Goal: Task Accomplishment & Management: Manage account settings

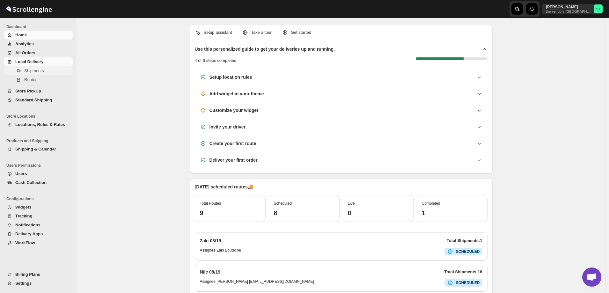
click at [29, 70] on span "Shipments" at bounding box center [33, 70] width 19 height 5
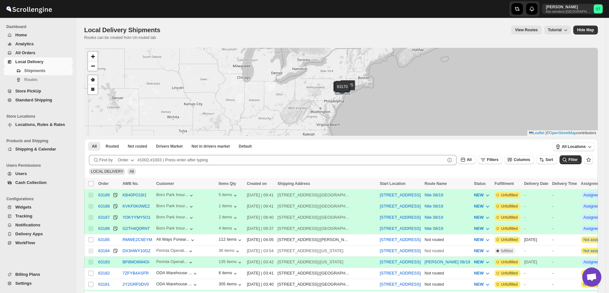
click at [127, 161] on div "Order" at bounding box center [123, 160] width 11 height 6
click at [128, 205] on div "Customer Name" at bounding box center [127, 208] width 30 height 6
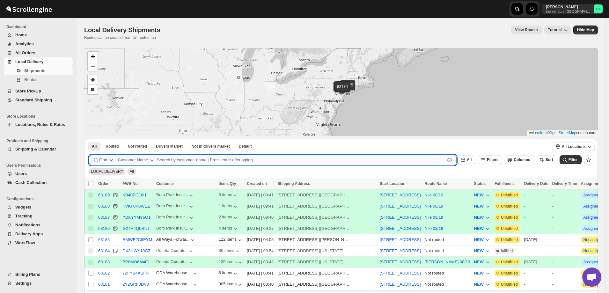
click at [193, 158] on input "text" at bounding box center [301, 160] width 288 height 10
paste input "Kaslander Lumber LLC"
click at [89, 139] on button "Submit" at bounding box center [98, 142] width 18 height 7
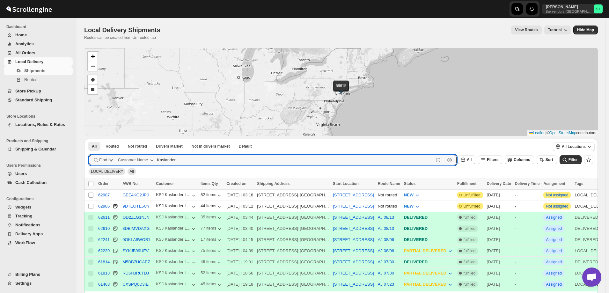
paste input "Lumber LLC"
type input "Kaslander Lumber LLC"
click at [90, 205] on input "Select shipment" at bounding box center [90, 206] width 5 height 5
checkbox input "true"
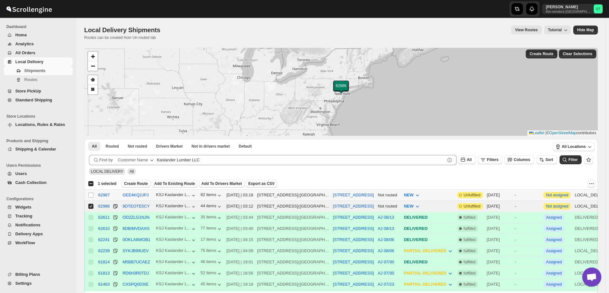
click at [91, 194] on input "Select shipment" at bounding box center [90, 195] width 5 height 5
checkbox input "true"
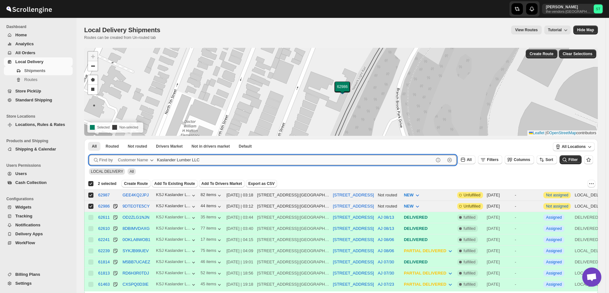
click at [204, 158] on input "Kaslander Lumber LLC" at bounding box center [295, 160] width 277 height 10
paste input "Bound Logistics"
type input "Bound Logistics"
click at [89, 139] on button "Submit" at bounding box center [98, 142] width 18 height 7
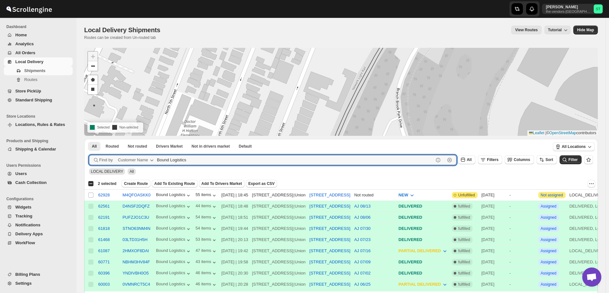
checkbox input "false"
click at [90, 194] on input "Select shipment" at bounding box center [90, 195] width 5 height 5
checkbox input "true"
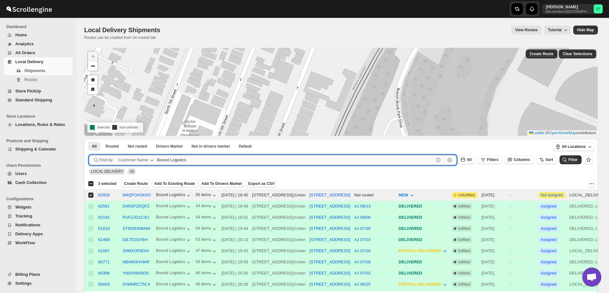
click at [195, 158] on input "Bound Logistics" at bounding box center [295, 160] width 277 height 10
paste input "[PERSON_NAME] realty"
type input "[PERSON_NAME] realt"
click at [89, 139] on button "Submit" at bounding box center [98, 142] width 18 height 7
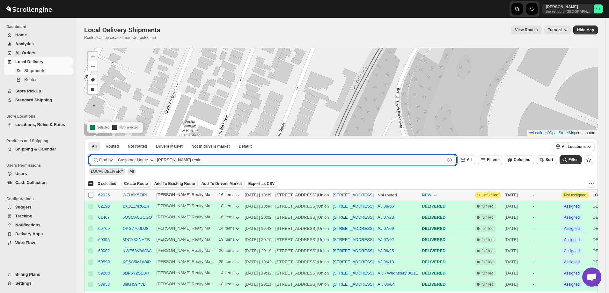
click at [91, 193] on input "Select shipment" at bounding box center [90, 195] width 5 height 5
checkbox input "true"
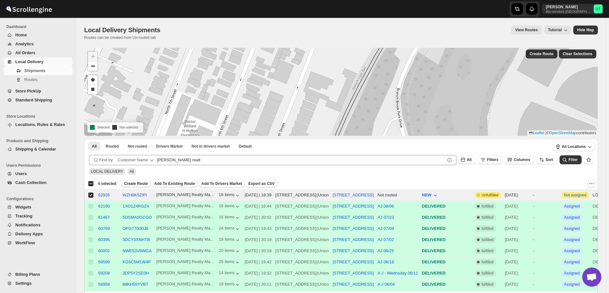
click at [134, 183] on span "Create Route" at bounding box center [136, 183] width 24 height 5
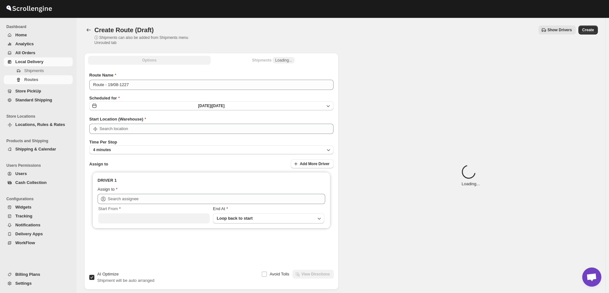
type input "[STREET_ADDRESS]"
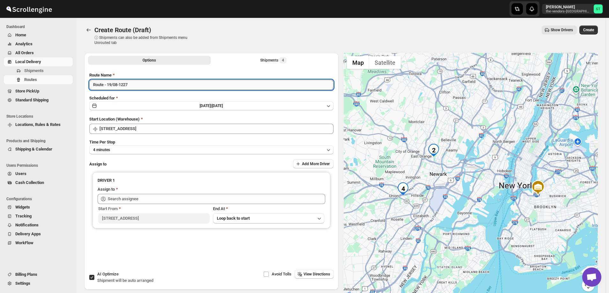
click at [136, 86] on input "Route - 19/08-1227" at bounding box center [211, 85] width 244 height 10
paste input "AJ"
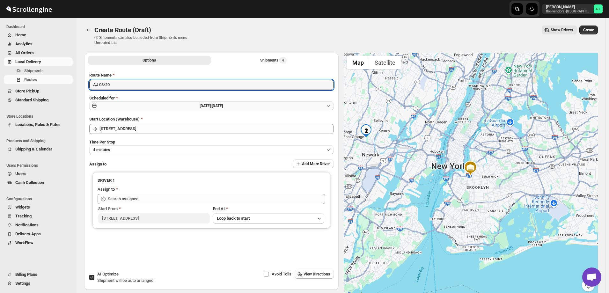
type input "AJ 08/20"
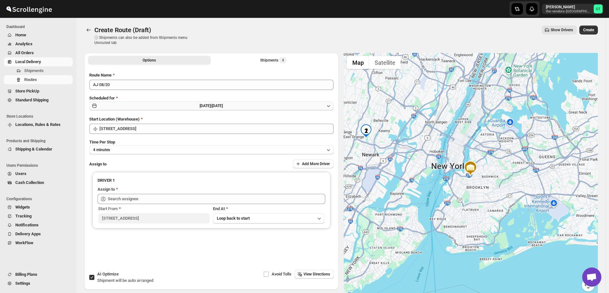
click at [175, 104] on button "[DATE] | [DATE]" at bounding box center [211, 105] width 244 height 9
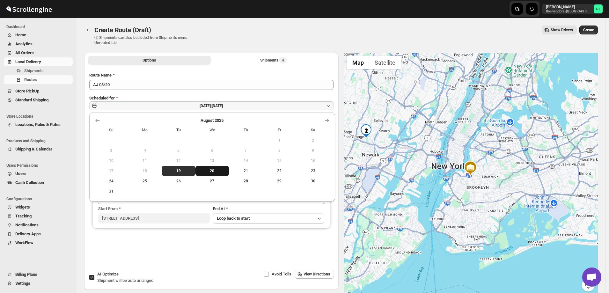
click at [215, 170] on span "20" at bounding box center [212, 170] width 29 height 5
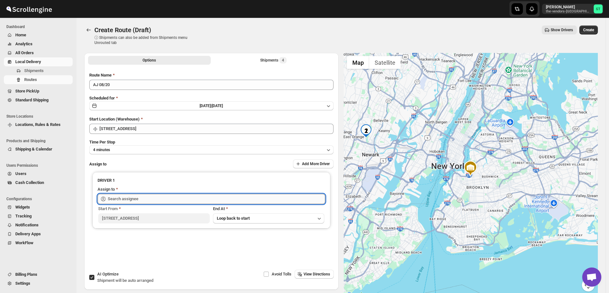
click at [153, 201] on input "text" at bounding box center [216, 199] width 217 height 10
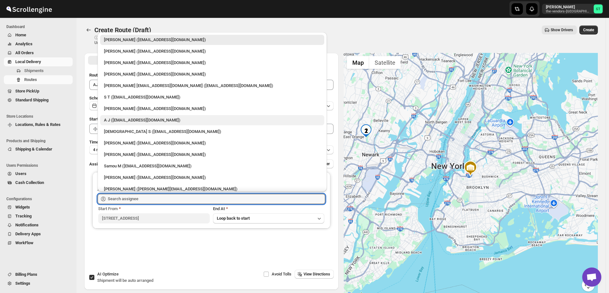
click at [126, 121] on div "A J ([EMAIL_ADDRESS][DOMAIN_NAME])" at bounding box center [212, 120] width 216 height 6
type input "A J ([EMAIL_ADDRESS][DOMAIN_NAME])"
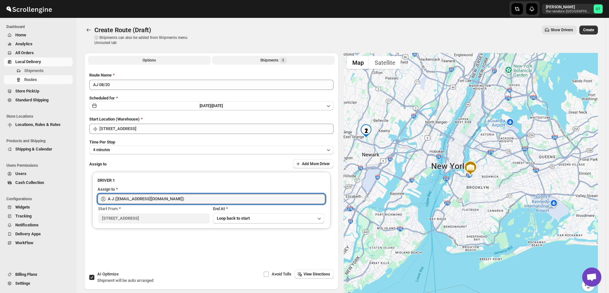
click at [274, 61] on div "Shipments 4" at bounding box center [273, 60] width 26 height 6
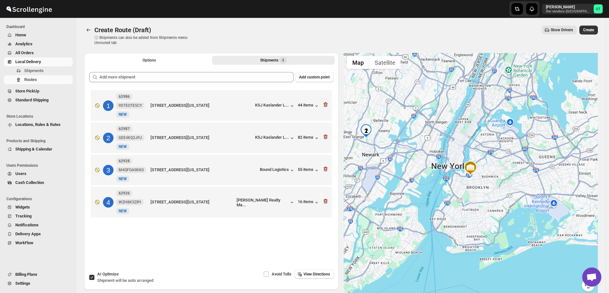
click at [90, 275] on input "AI Optimize Shipment will be auto arranged" at bounding box center [91, 277] width 5 height 5
checkbox input "false"
click at [168, 61] on button "Options" at bounding box center [149, 60] width 123 height 9
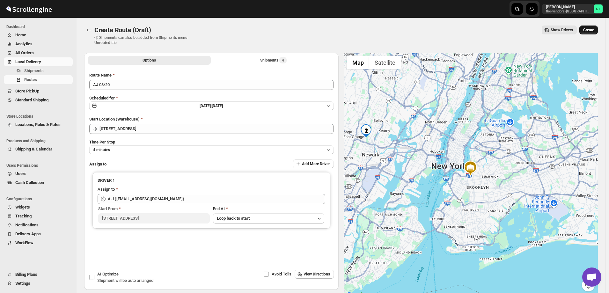
click at [592, 30] on span "Create" at bounding box center [588, 29] width 11 height 5
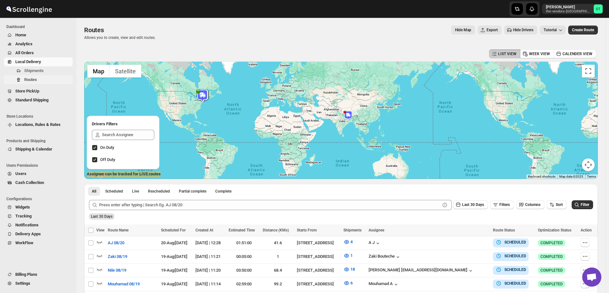
click at [33, 80] on span "Routes" at bounding box center [30, 79] width 13 height 5
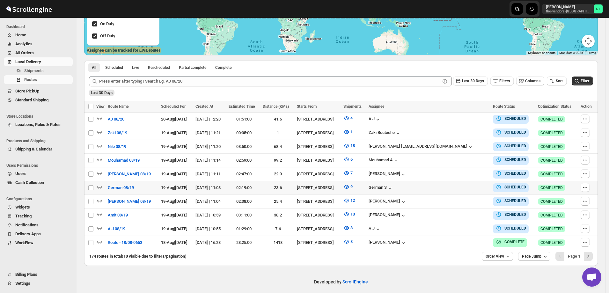
scroll to position [125, 0]
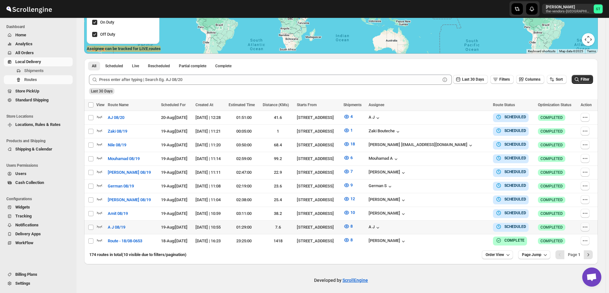
click at [587, 226] on icon "button" at bounding box center [586, 226] width 1 height 1
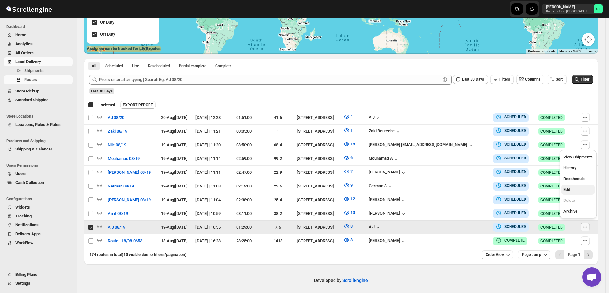
click at [574, 189] on span "Edit" at bounding box center [577, 189] width 29 height 6
checkbox input "false"
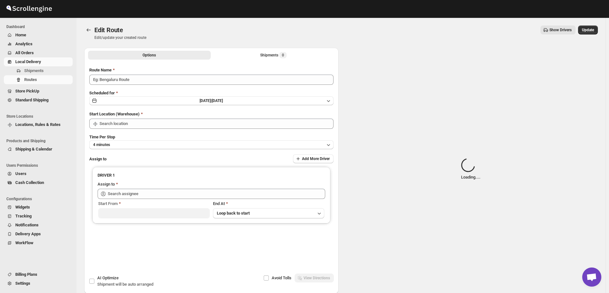
type input "A J 08/19"
type input "[STREET_ADDRESS]"
type input "A J ([EMAIL_ADDRESS][DOMAIN_NAME])"
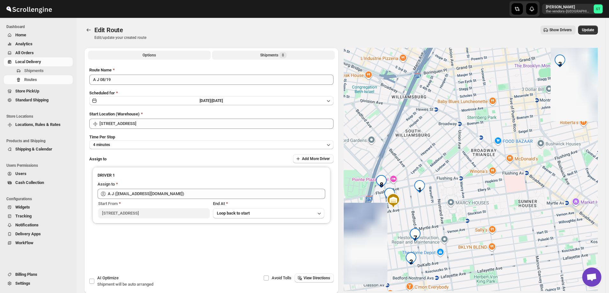
click at [258, 54] on button "Shipments 8" at bounding box center [273, 55] width 123 height 9
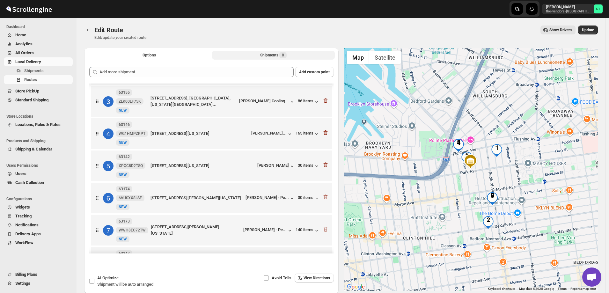
scroll to position [64, 0]
click at [274, 134] on div "[PERSON_NAME]..." at bounding box center [268, 132] width 35 height 5
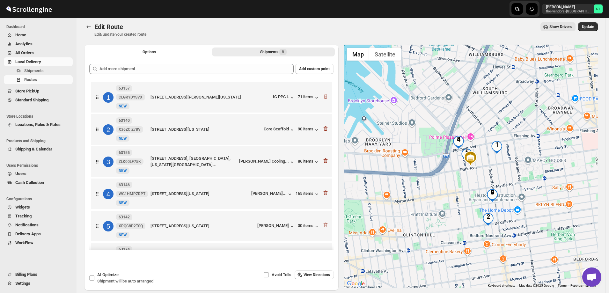
scroll to position [0, 0]
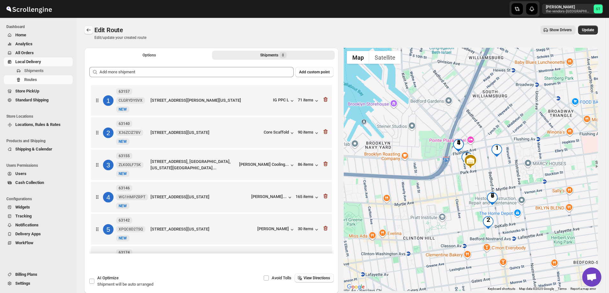
click at [87, 29] on icon "Routes" at bounding box center [88, 30] width 6 height 6
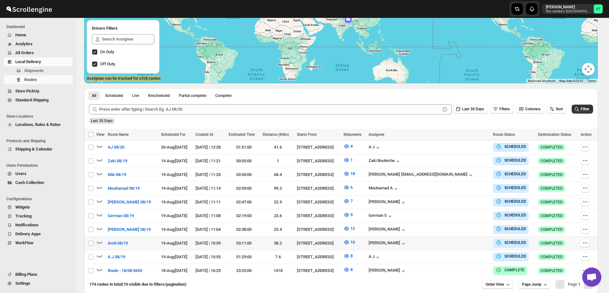
scroll to position [125, 0]
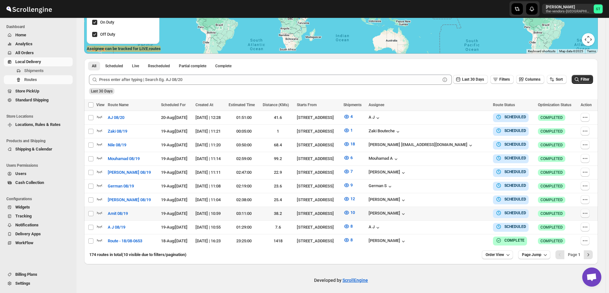
click at [585, 211] on icon "button" at bounding box center [585, 213] width 6 height 6
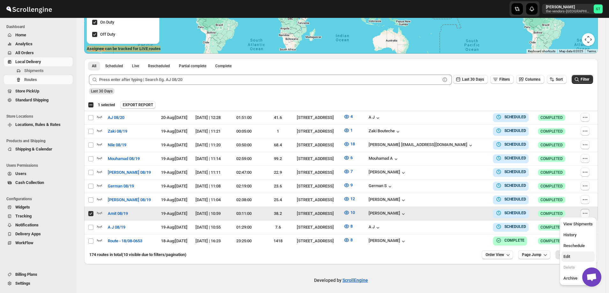
click at [573, 257] on span "Edit" at bounding box center [577, 256] width 29 height 6
checkbox input "false"
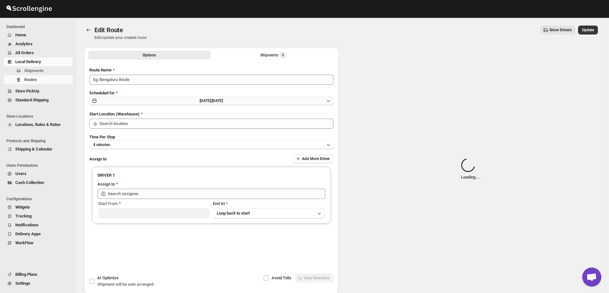
type input "Amit 08/19"
type input "[STREET_ADDRESS]"
type input "[PERSON_NAME] ([EMAIL_ADDRESS][DOMAIN_NAME])"
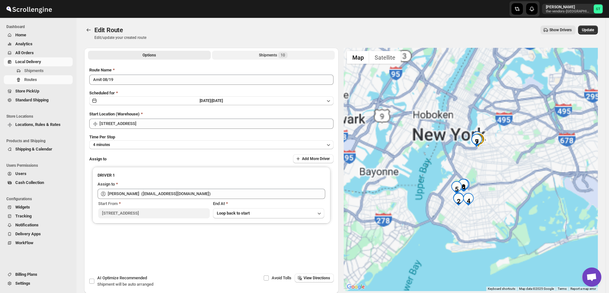
click at [258, 54] on button "Shipments 10" at bounding box center [273, 55] width 123 height 9
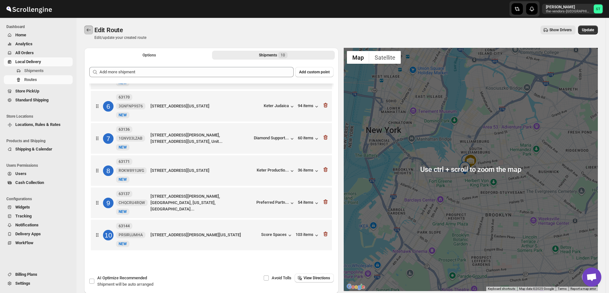
click at [87, 29] on icon "Routes" at bounding box center [88, 30] width 6 height 6
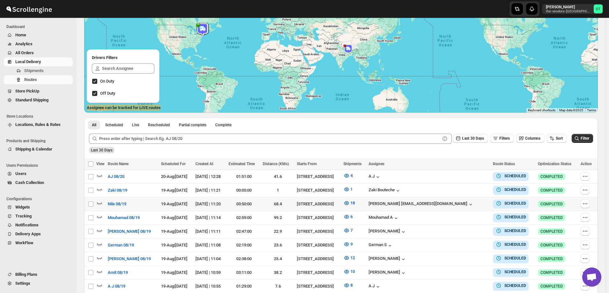
scroll to position [96, 0]
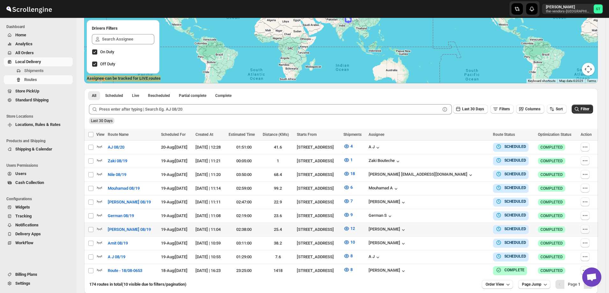
click at [586, 228] on icon "button" at bounding box center [585, 229] width 6 height 6
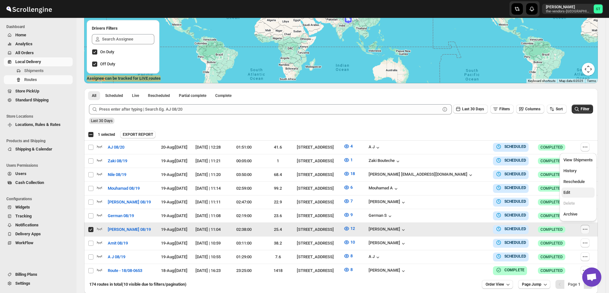
click at [570, 194] on span "Edit" at bounding box center [566, 192] width 7 height 5
checkbox input "false"
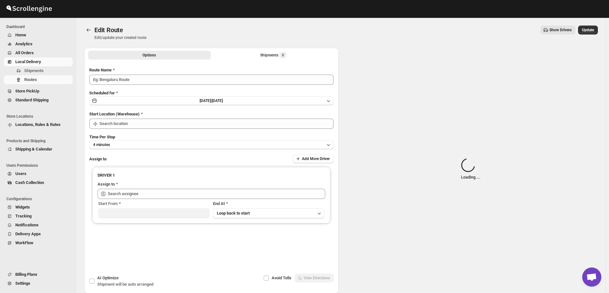
type input "[PERSON_NAME] 08/19"
type input "[STREET_ADDRESS]"
type input "[PERSON_NAME] ([EMAIL_ADDRESS][DOMAIN_NAME])"
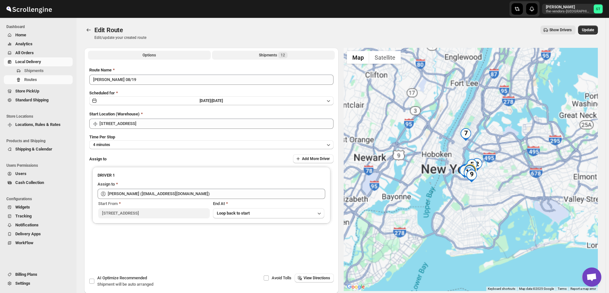
click at [260, 54] on div "Shipments 12" at bounding box center [273, 55] width 29 height 6
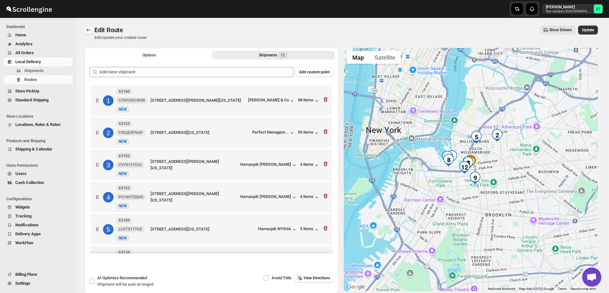
click at [86, 29] on icon "Routes" at bounding box center [88, 30] width 6 height 6
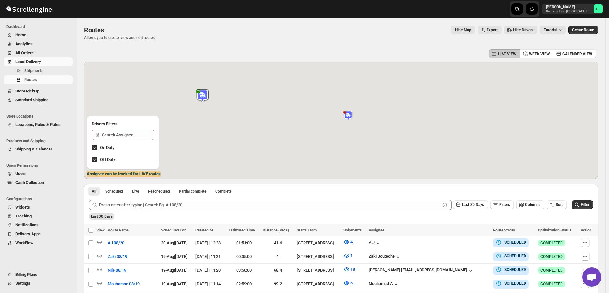
scroll to position [96, 0]
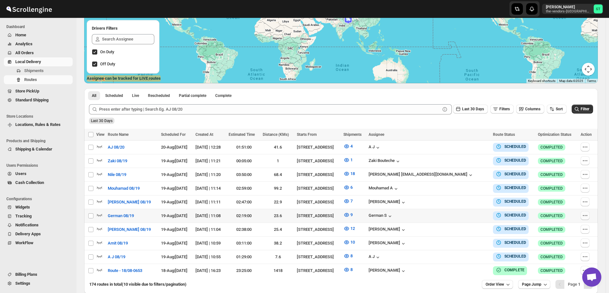
click at [588, 214] on icon "button" at bounding box center [585, 215] width 6 height 6
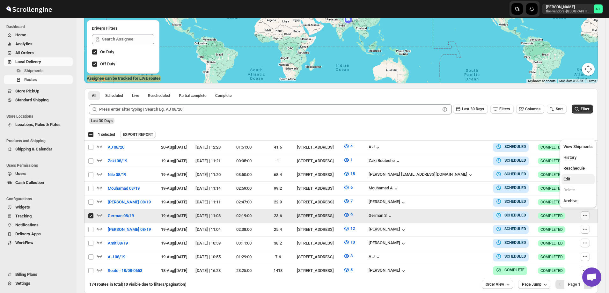
click at [572, 180] on span "Edit" at bounding box center [577, 179] width 29 height 6
checkbox input "false"
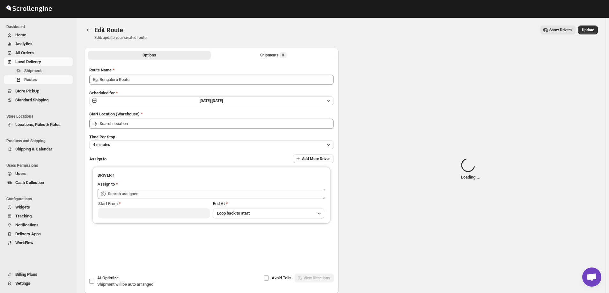
type input "German 08/19"
type input "[STREET_ADDRESS]"
type input "[DEMOGRAPHIC_DATA] S ([EMAIL_ADDRESS][DOMAIN_NAME])"
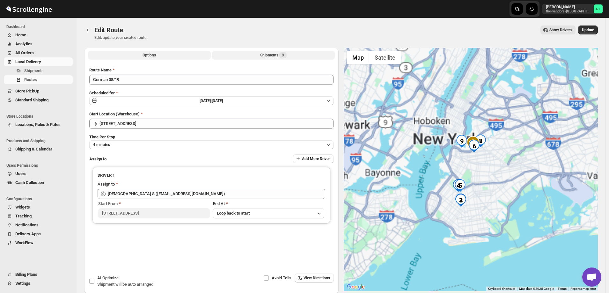
click at [260, 55] on button "Shipments 9" at bounding box center [273, 55] width 123 height 9
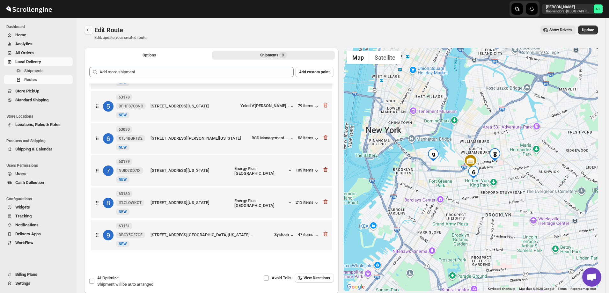
click at [86, 29] on icon "Routes" at bounding box center [88, 30] width 6 height 6
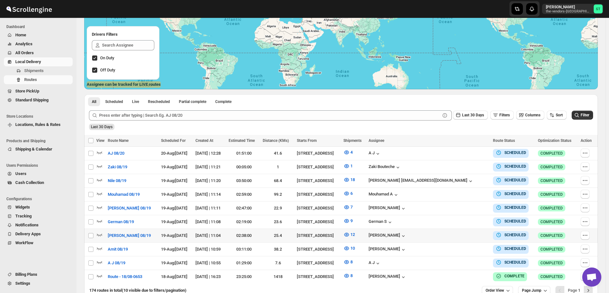
scroll to position [96, 0]
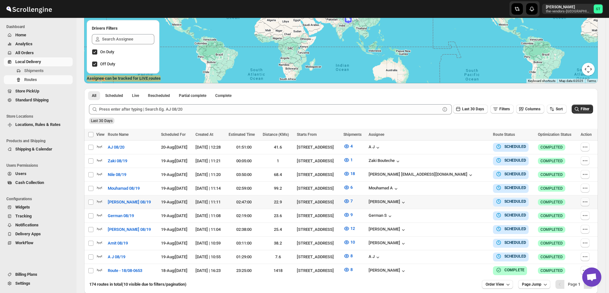
click at [588, 199] on icon "button" at bounding box center [585, 202] width 6 height 6
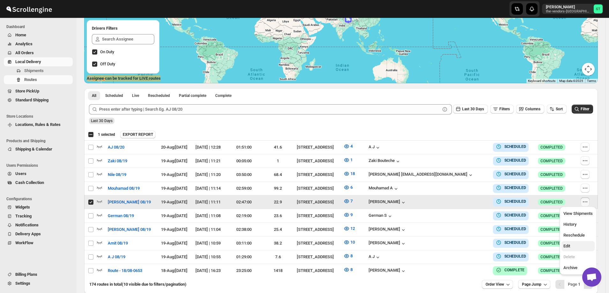
click at [581, 245] on span "Edit" at bounding box center [577, 246] width 29 height 6
checkbox input "false"
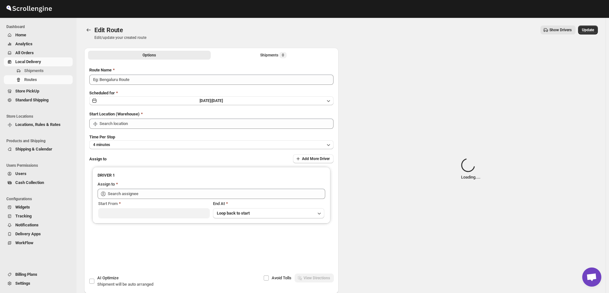
type input "[PERSON_NAME] 08/19"
type input "[STREET_ADDRESS]"
type input "[PERSON_NAME] ([EMAIL_ADDRESS][DOMAIN_NAME])"
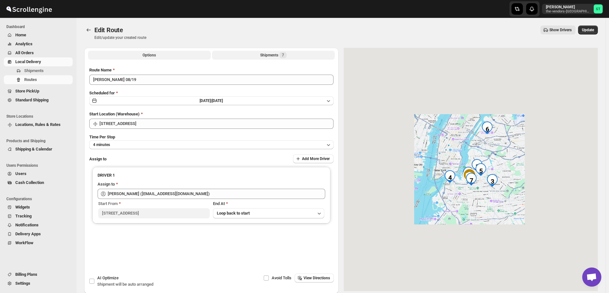
click at [251, 54] on button "Shipments 7" at bounding box center [273, 55] width 123 height 9
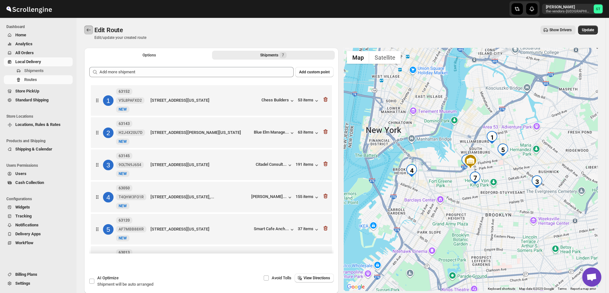
click at [90, 29] on icon "Routes" at bounding box center [88, 30] width 6 height 6
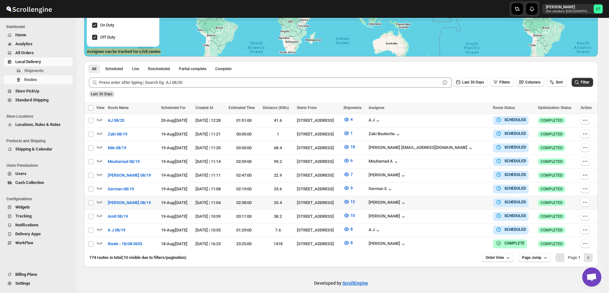
scroll to position [125, 0]
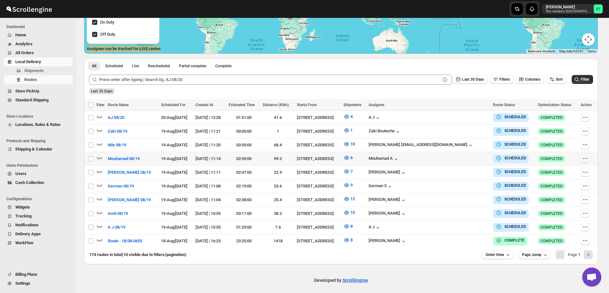
click at [586, 157] on icon "button" at bounding box center [585, 158] width 6 height 6
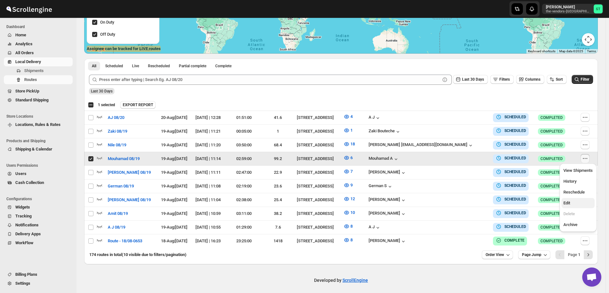
click at [575, 203] on span "Edit" at bounding box center [577, 203] width 29 height 6
checkbox input "false"
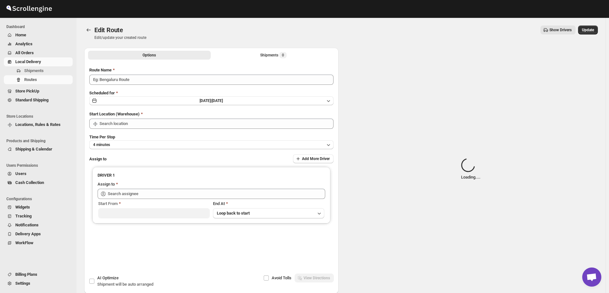
type input "Mouhamad 08/19"
type input "[STREET_ADDRESS]"
type input "Mouhamad A ([EMAIL_ADDRESS][DOMAIN_NAME])"
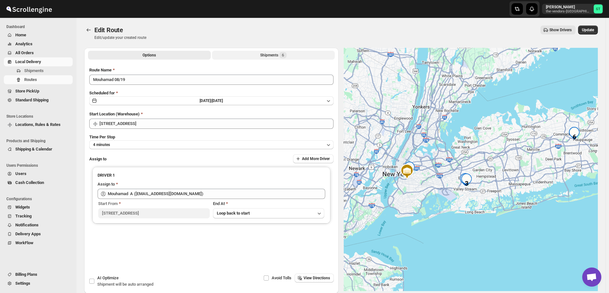
click at [252, 53] on button "Shipments 6" at bounding box center [273, 55] width 123 height 9
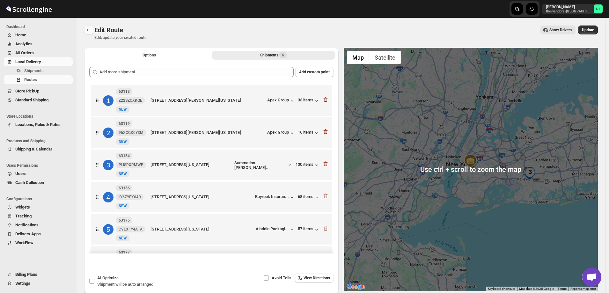
click at [87, 30] on icon "Routes" at bounding box center [89, 29] width 4 height 3
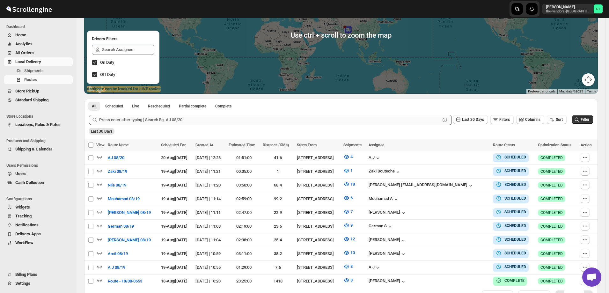
scroll to position [96, 0]
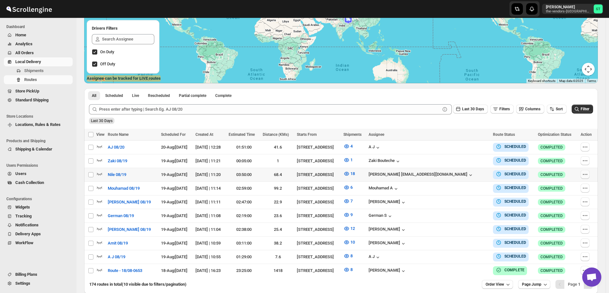
click at [585, 174] on icon "button" at bounding box center [584, 174] width 1 height 1
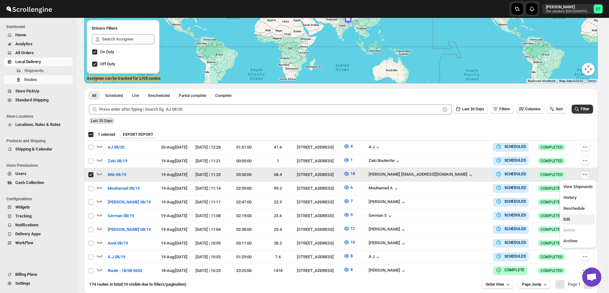
click at [577, 219] on span "Edit" at bounding box center [577, 219] width 29 height 6
checkbox input "false"
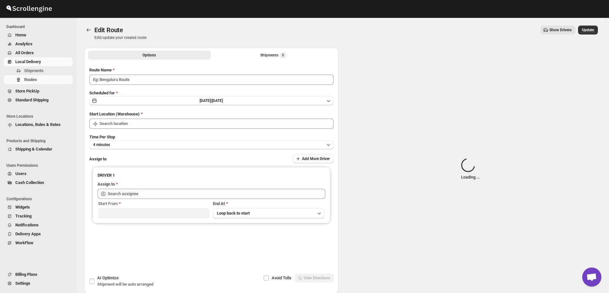
type input "Nile 08/19"
type input "[STREET_ADDRESS]"
type input "[PERSON_NAME] [EMAIL_ADDRESS][DOMAIN_NAME] ([EMAIL_ADDRESS][DOMAIN_NAME])"
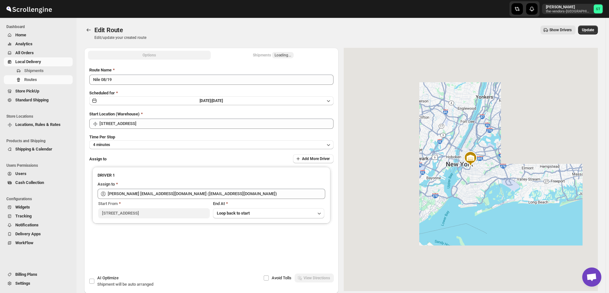
click at [252, 53] on button "Shipments Loading..." at bounding box center [273, 55] width 123 height 9
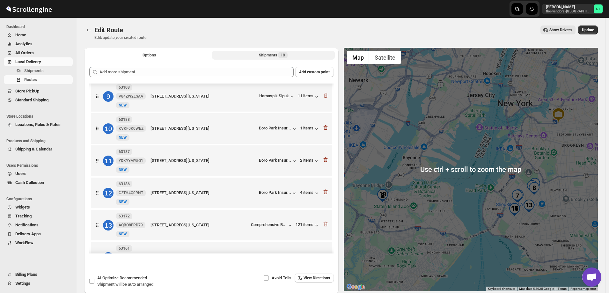
scroll to position [285, 0]
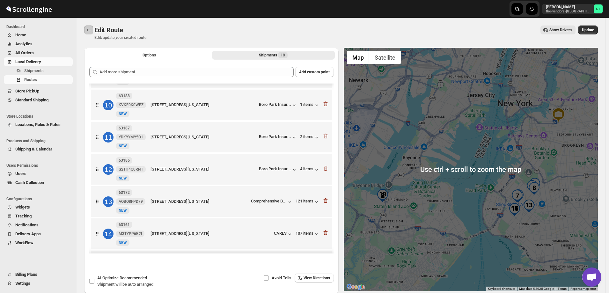
click at [90, 29] on icon "Routes" at bounding box center [88, 30] width 6 height 6
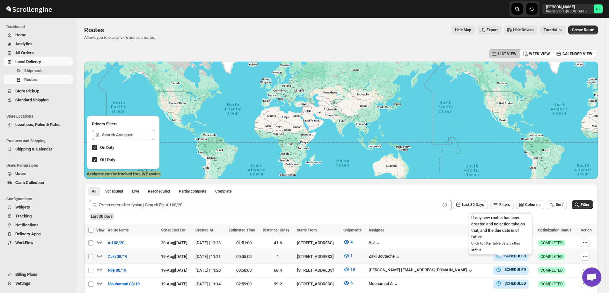
scroll to position [32, 0]
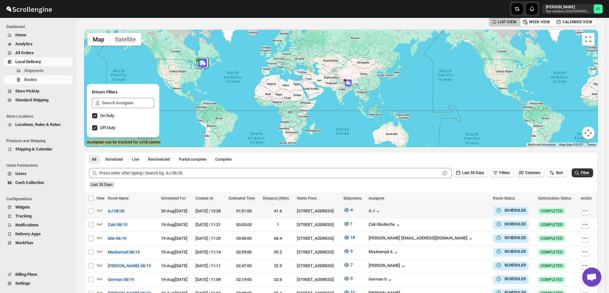
click at [586, 210] on icon "button" at bounding box center [585, 211] width 6 height 6
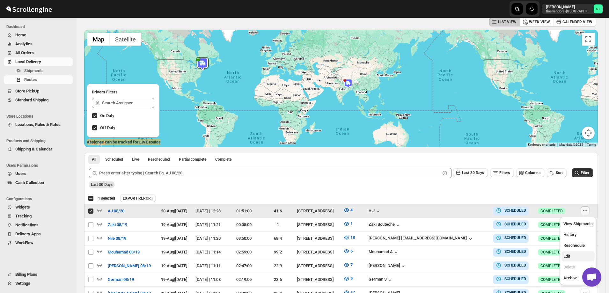
click at [576, 255] on span "Edit" at bounding box center [577, 256] width 29 height 6
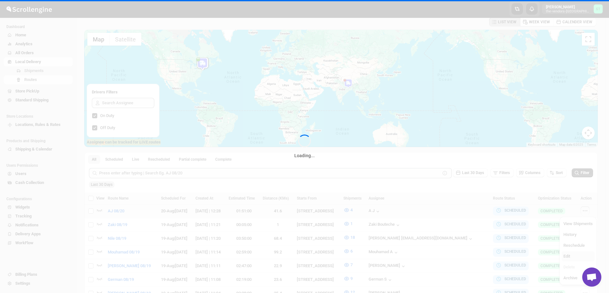
checkbox input "false"
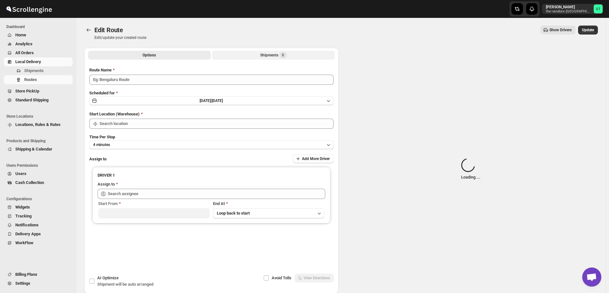
type input "AJ 08/20"
type input "A J ([EMAIL_ADDRESS][DOMAIN_NAME])"
type input "[STREET_ADDRESS]"
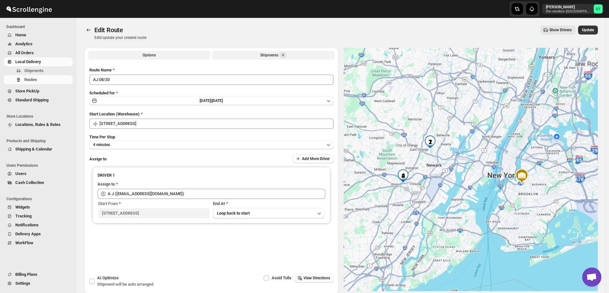
click at [254, 54] on button "Shipments 4" at bounding box center [273, 55] width 123 height 9
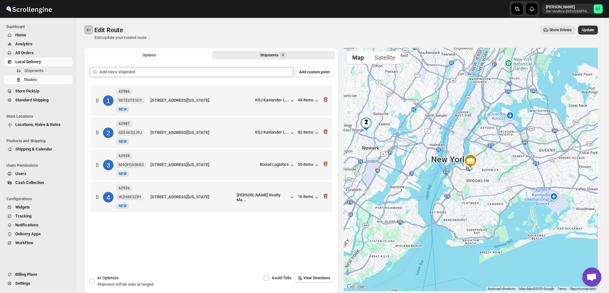
click at [87, 31] on icon "Routes" at bounding box center [89, 29] width 4 height 3
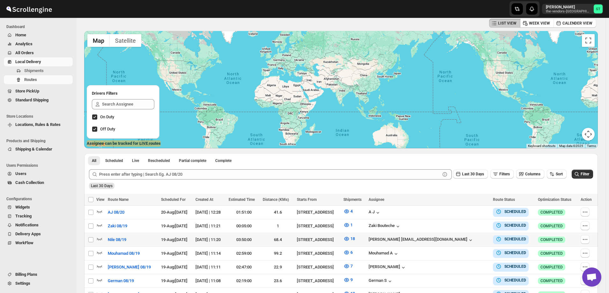
scroll to position [64, 0]
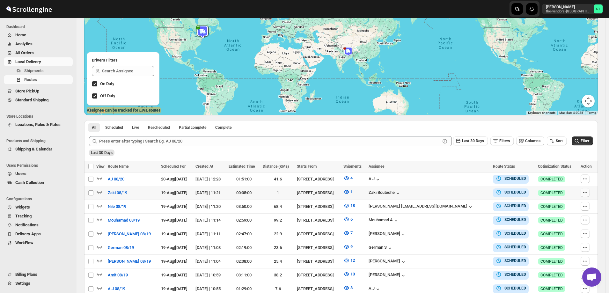
click at [587, 192] on icon "button" at bounding box center [585, 192] width 6 height 6
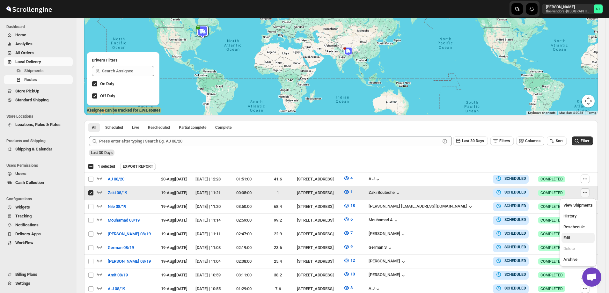
click at [570, 240] on span "Edit" at bounding box center [566, 237] width 7 height 5
checkbox input "false"
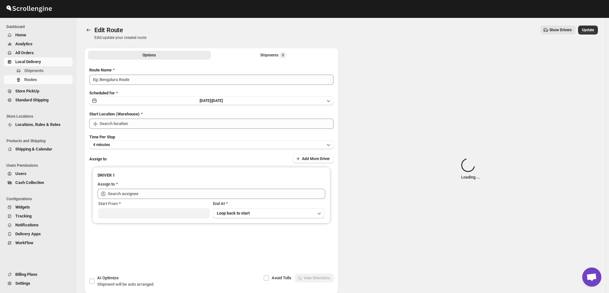
type input "Zaki 08/19"
type input "[STREET_ADDRESS]"
type input "[PERSON_NAME] ([EMAIL_ADDRESS][DOMAIN_NAME])"
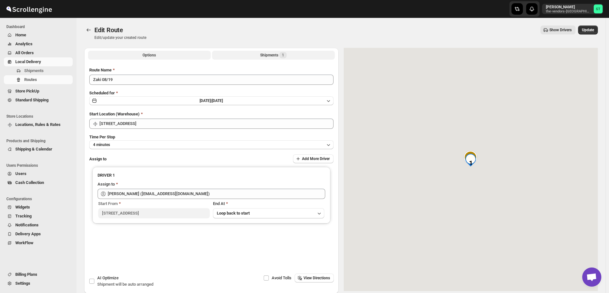
click at [257, 52] on button "Shipments 1" at bounding box center [273, 55] width 123 height 9
